Goal: Register for event/course

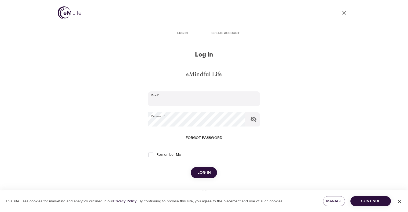
type input "[EMAIL_ADDRESS][DOMAIN_NAME]"
click at [202, 171] on span "Log in" at bounding box center [203, 172] width 13 height 7
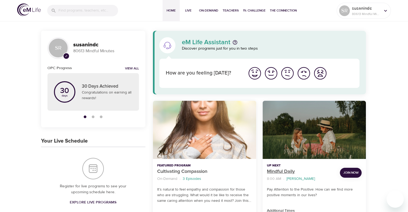
click at [282, 172] on p "Mindful Daily" at bounding box center [301, 171] width 69 height 7
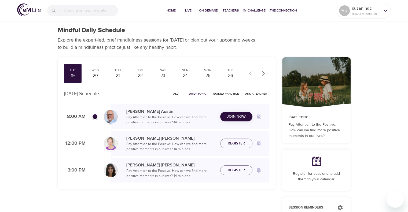
checkbox input "true"
click at [233, 114] on span "Join Now" at bounding box center [236, 113] width 19 height 7
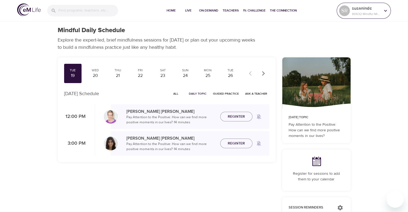
click at [385, 10] on icon at bounding box center [386, 11] width 3 height 2
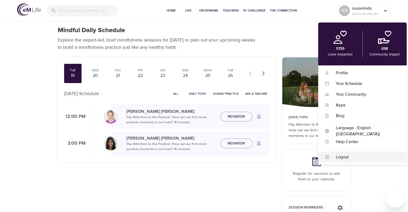
click at [344, 155] on div "Logout" at bounding box center [365, 157] width 71 height 6
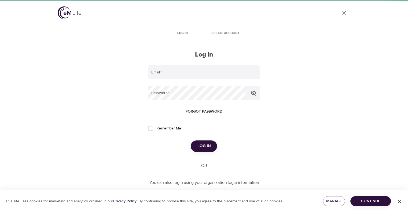
type input "[EMAIL_ADDRESS][DOMAIN_NAME]"
